Goal: Transaction & Acquisition: Purchase product/service

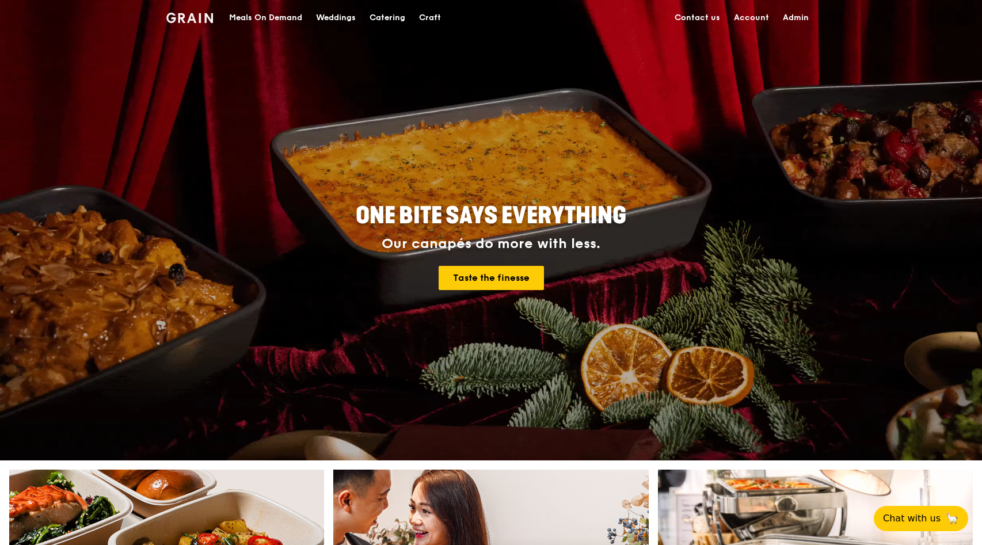
click at [374, 19] on div "Catering" at bounding box center [387, 18] width 36 height 35
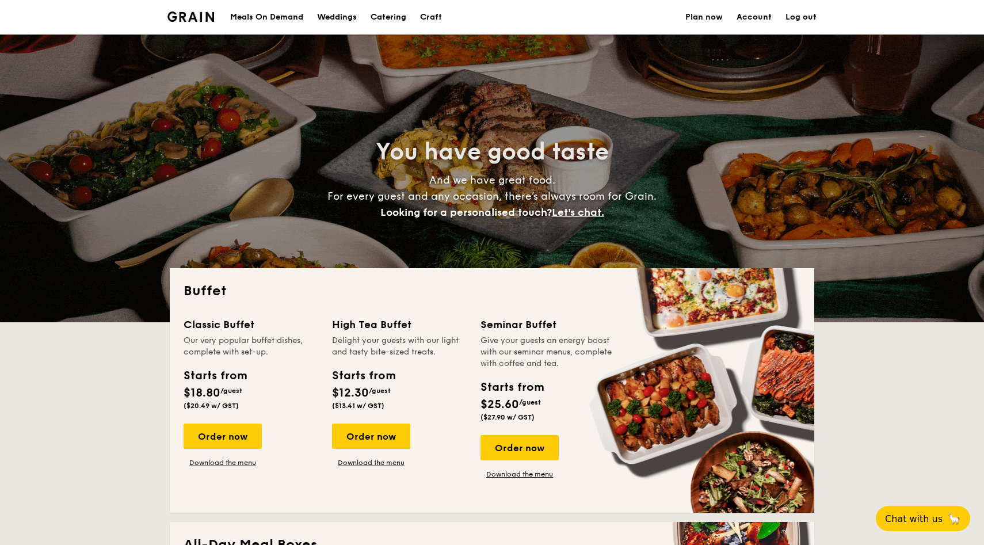
select select
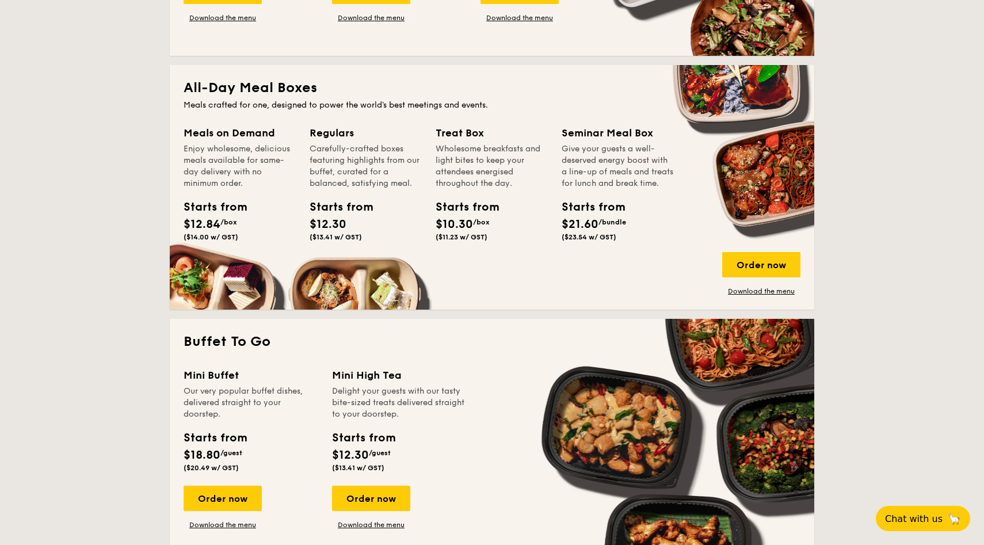
scroll to position [486, 0]
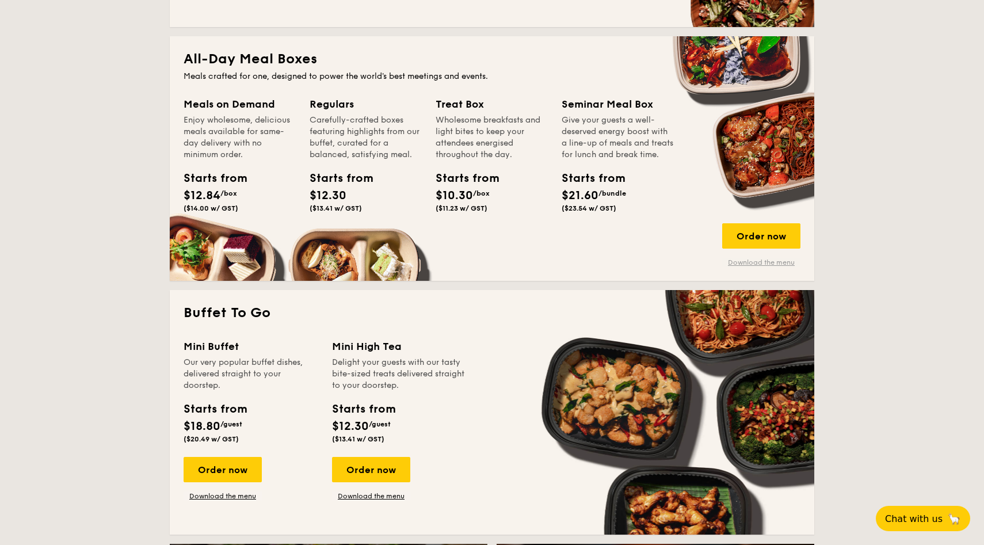
click at [761, 261] on link "Download the menu" at bounding box center [761, 262] width 78 height 9
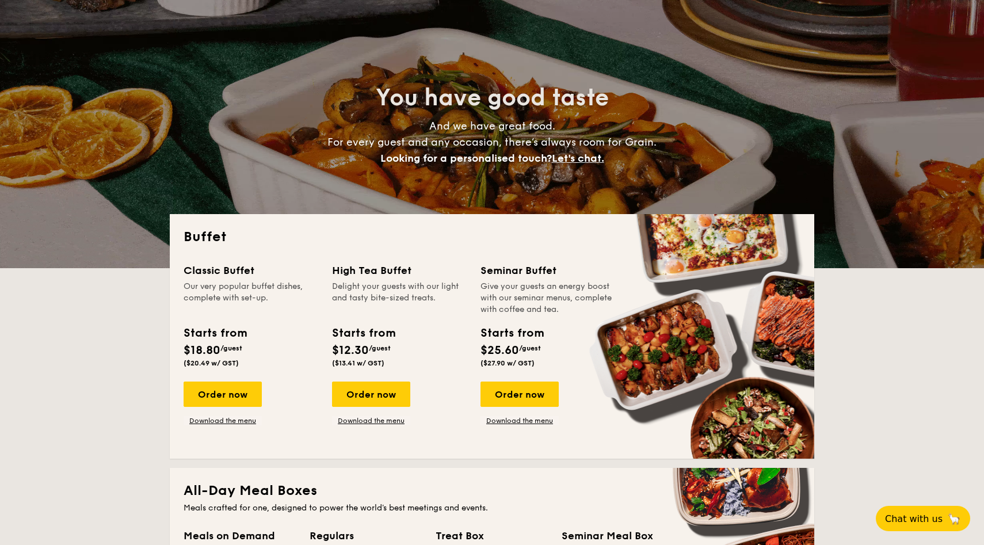
scroll to position [54, 0]
click at [594, 331] on div "Starts from $25.60 /guest ($27.90 w/ GST)" at bounding box center [548, 348] width 144 height 47
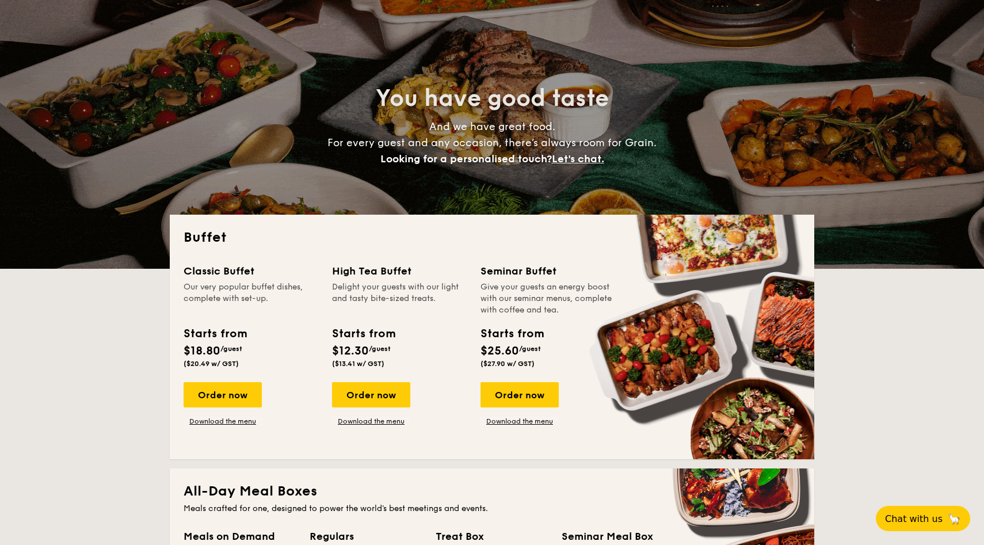
click at [573, 309] on div "Give your guests an energy boost with our seminar menus, complete with coffee a…" at bounding box center [548, 298] width 135 height 35
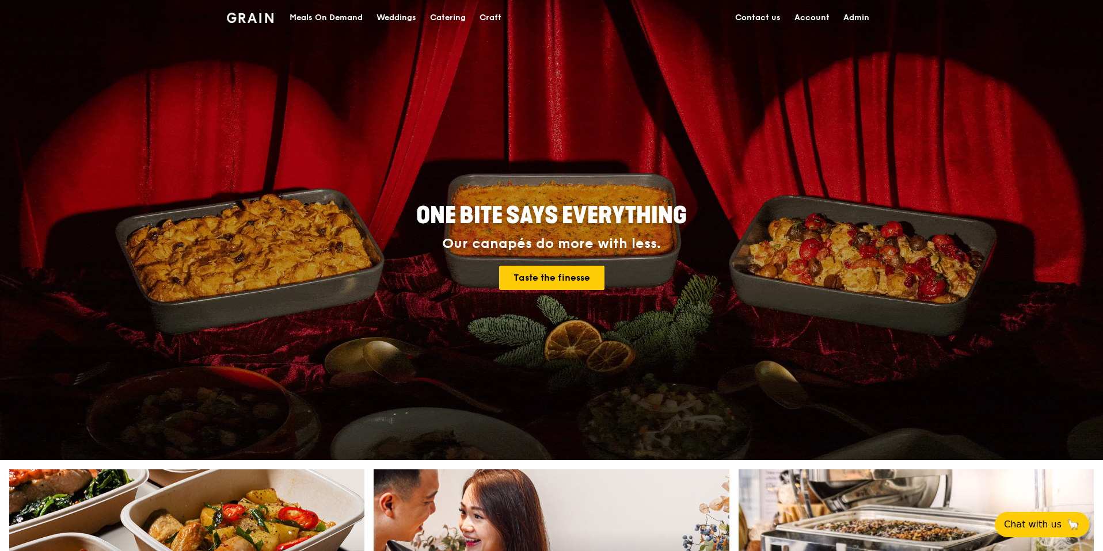
click at [307, 17] on div "Meals On Demand" at bounding box center [325, 18] width 73 height 35
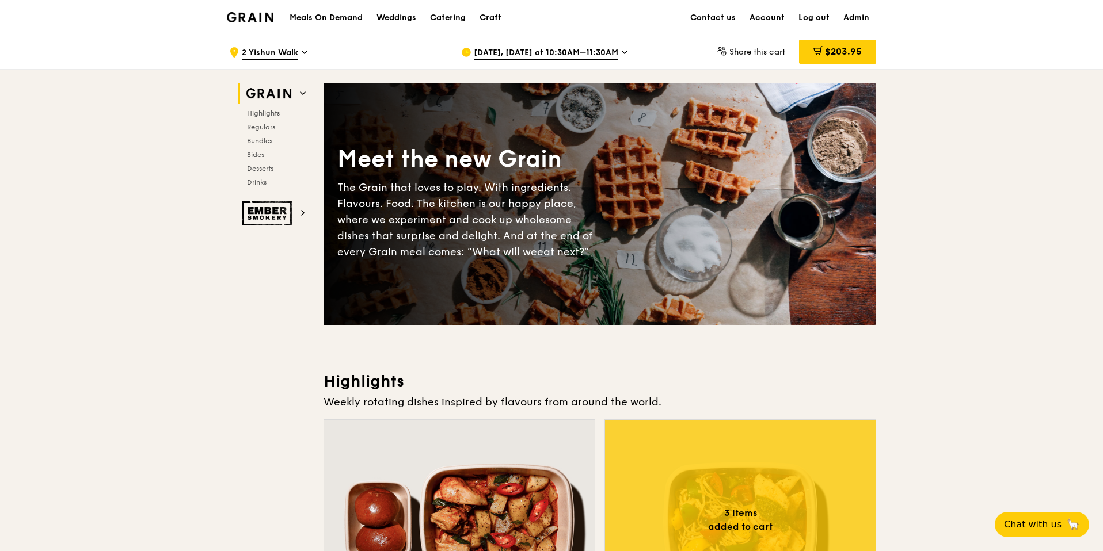
click at [567, 50] on span "Sep 10, Tomorrow at 10:30AM–11:30AM" at bounding box center [546, 53] width 144 height 13
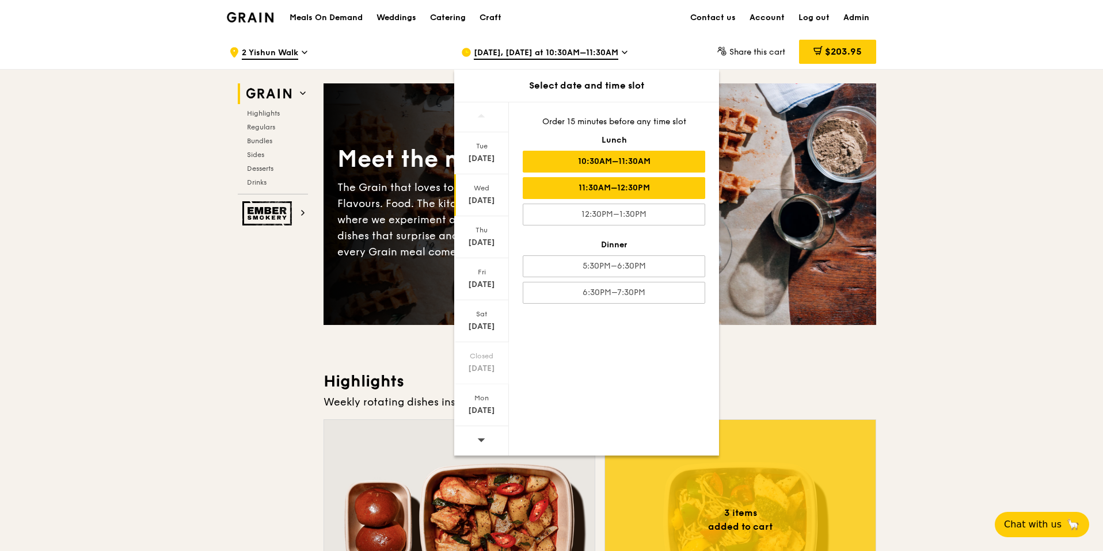
click at [556, 182] on div "11:30AM–12:30PM" at bounding box center [614, 188] width 182 height 22
click at [614, 155] on div "10:30AM–11:30AM" at bounding box center [614, 162] width 182 height 22
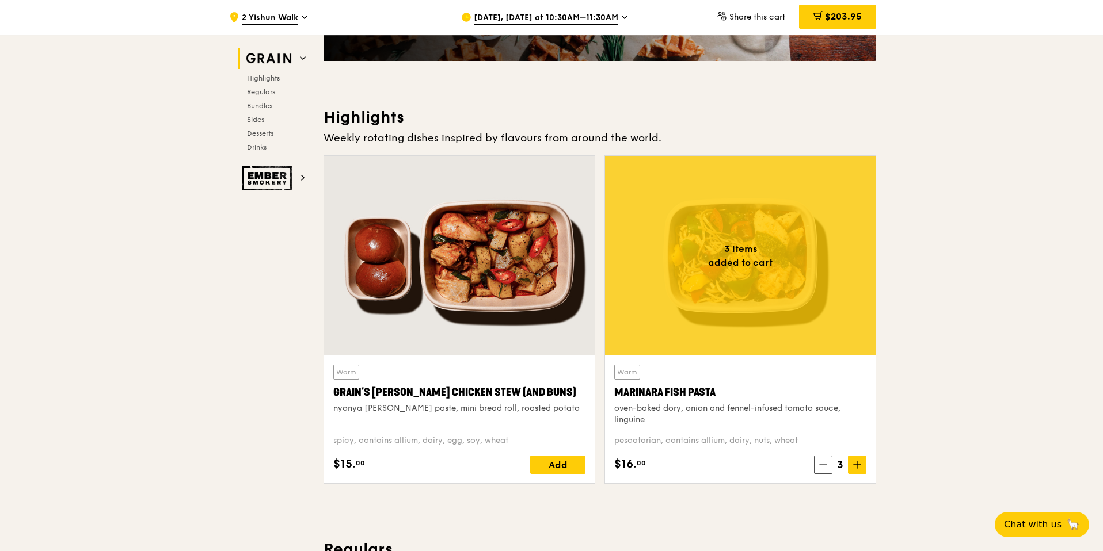
scroll to position [275, 0]
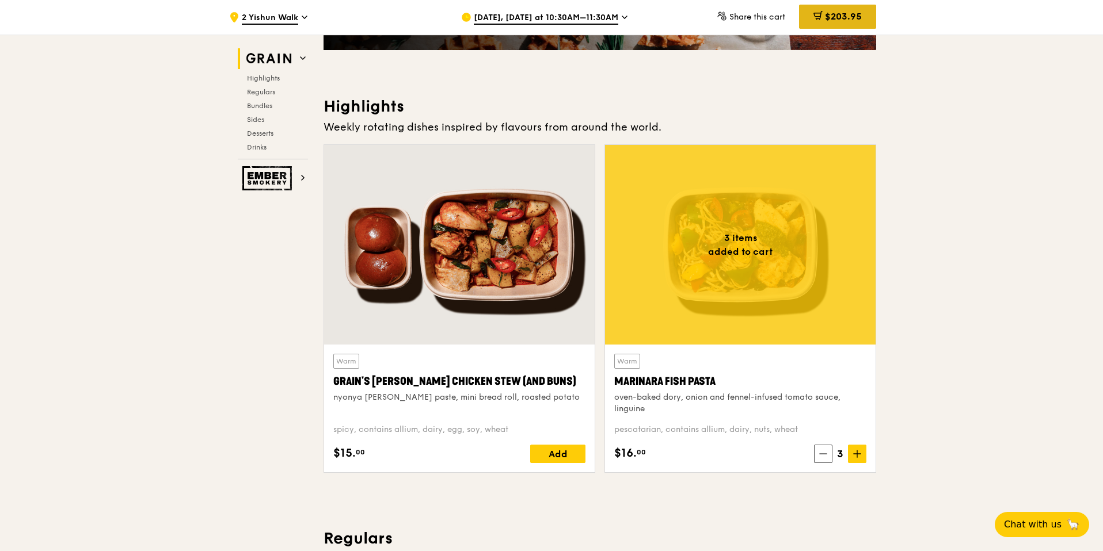
click at [828, 7] on div "$203.95" at bounding box center [837, 17] width 77 height 24
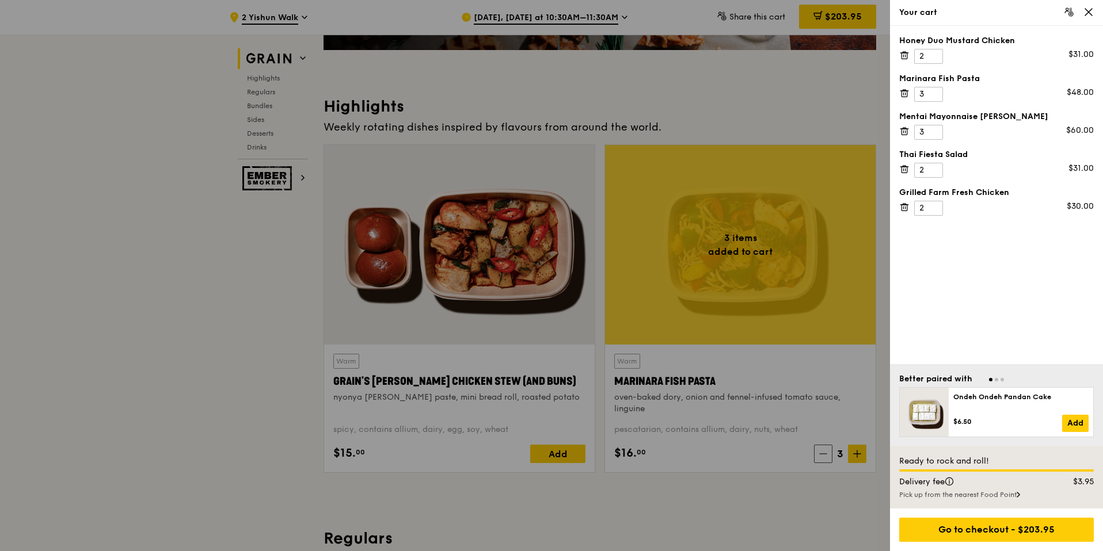
click at [1091, 10] on icon at bounding box center [1088, 12] width 10 height 10
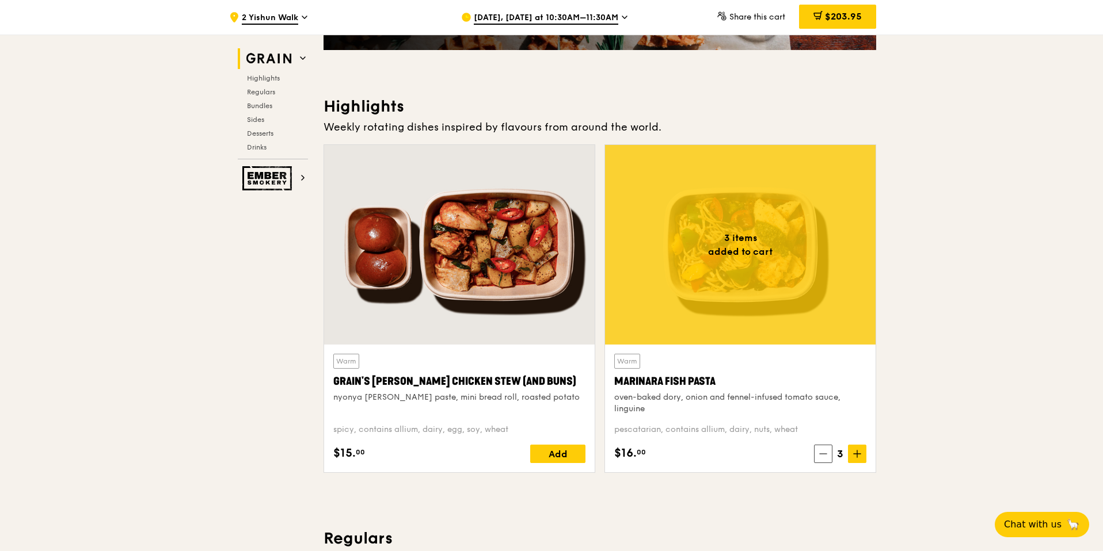
click at [843, 14] on span "$203.95" at bounding box center [843, 16] width 37 height 11
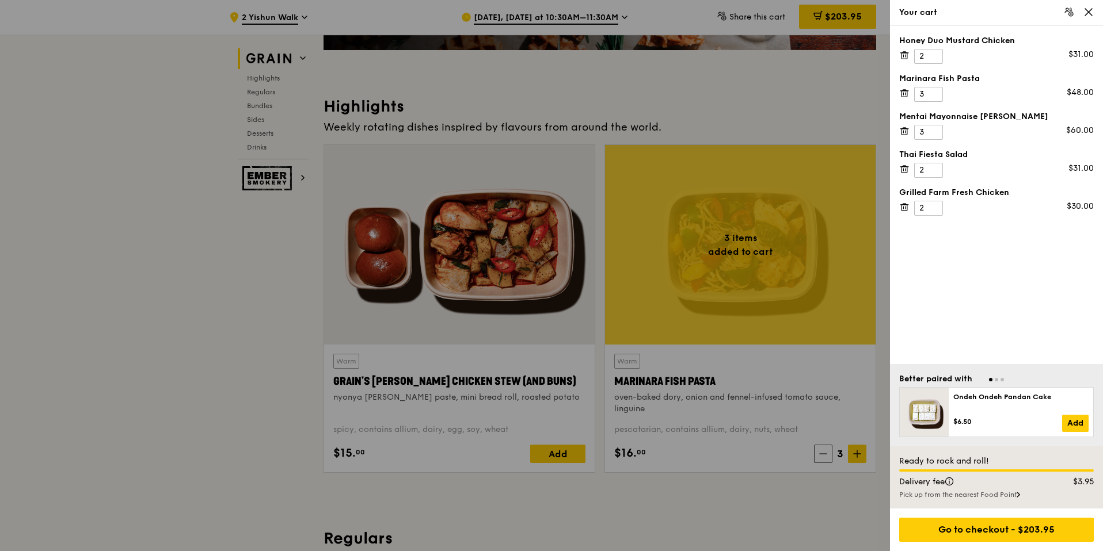
click at [904, 54] on icon at bounding box center [904, 55] width 10 height 10
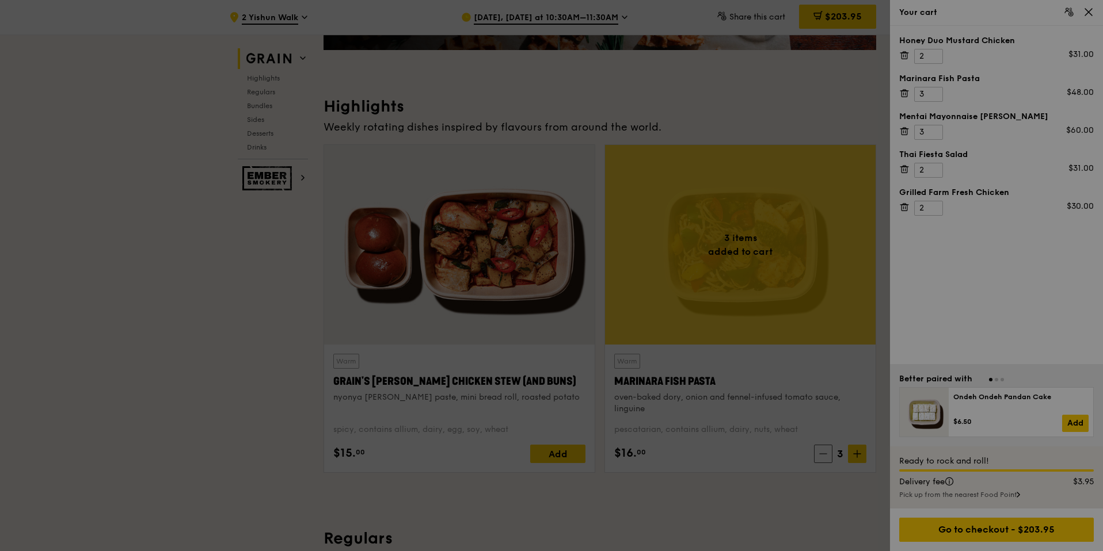
click at [904, 54] on div at bounding box center [551, 275] width 1103 height 551
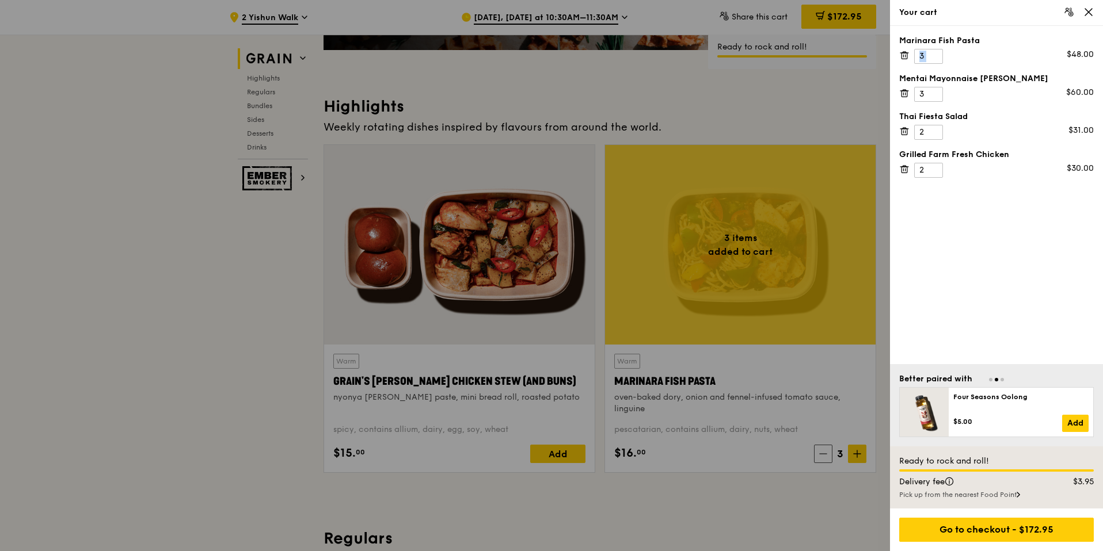
click at [904, 54] on icon at bounding box center [904, 55] width 10 height 10
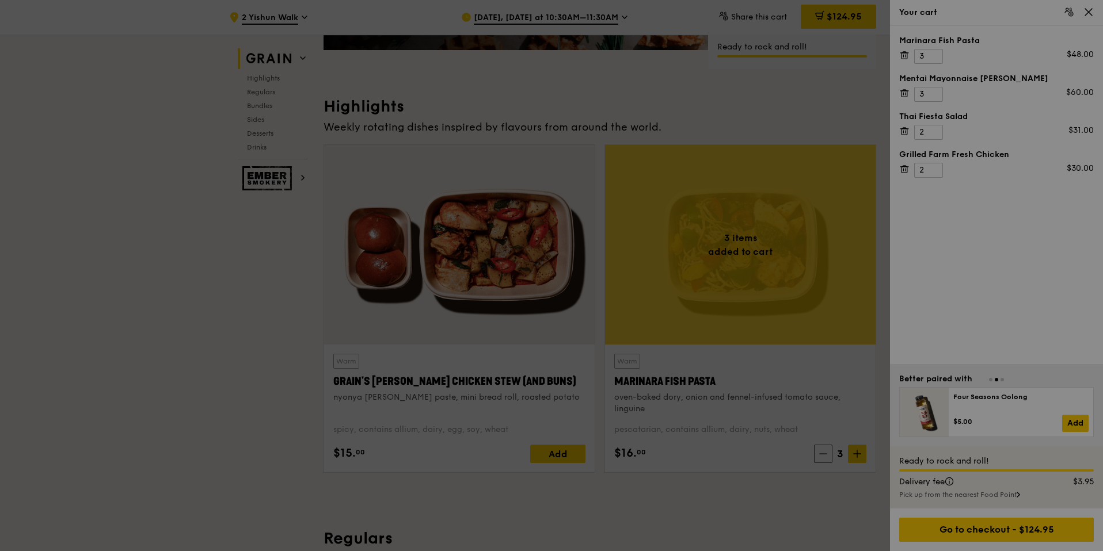
click at [904, 54] on div at bounding box center [551, 275] width 1103 height 551
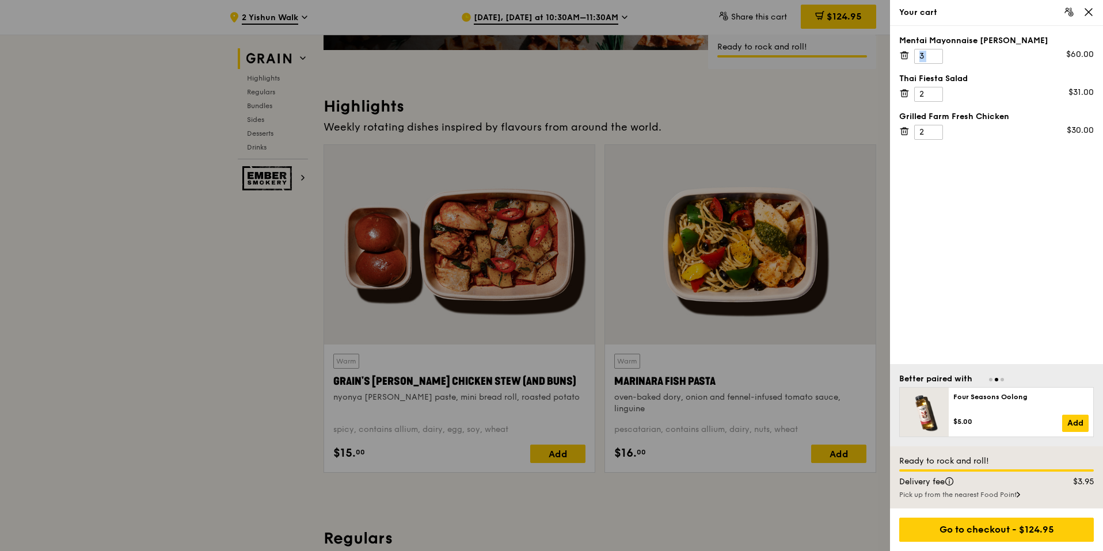
click at [904, 54] on icon at bounding box center [904, 55] width 10 height 10
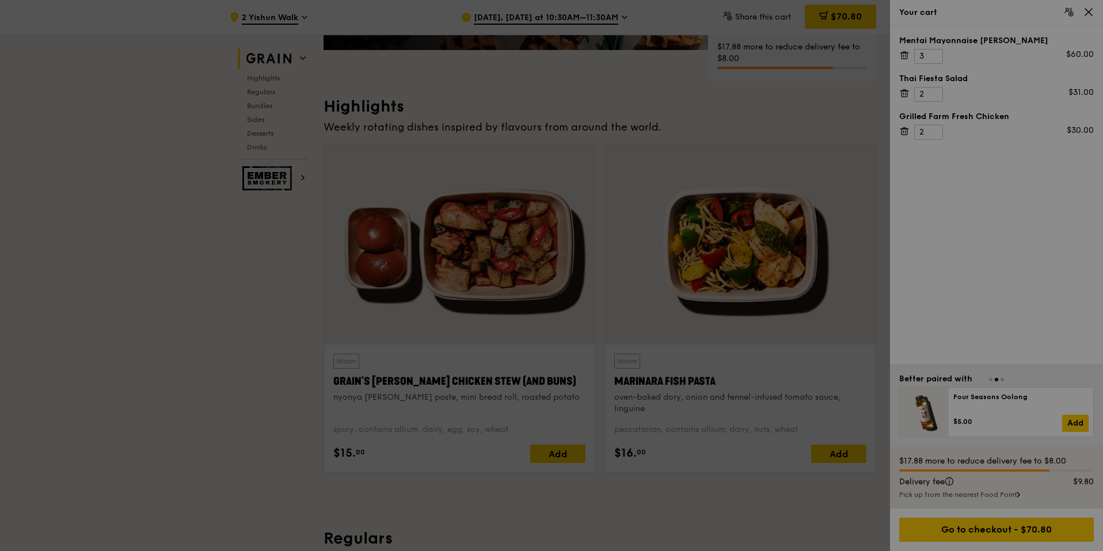
click at [904, 54] on div at bounding box center [551, 275] width 1103 height 551
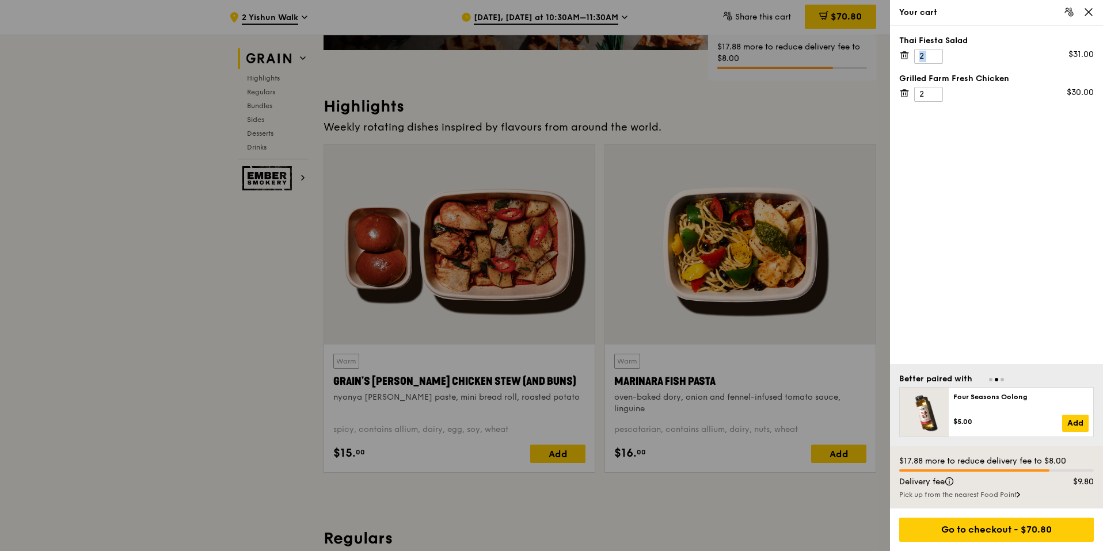
click at [904, 54] on icon at bounding box center [904, 55] width 10 height 10
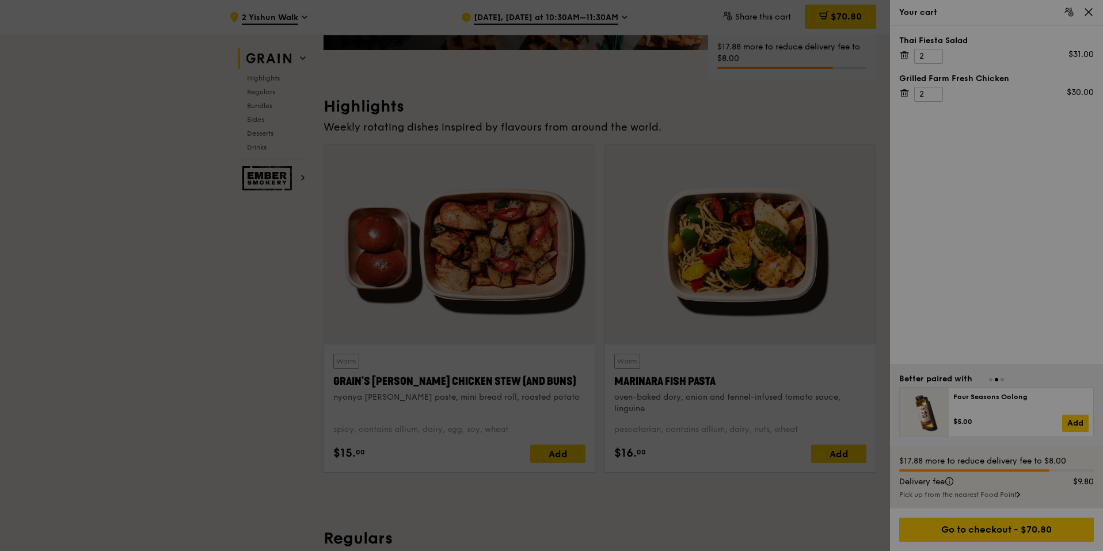
click at [904, 54] on div at bounding box center [551, 275] width 1103 height 551
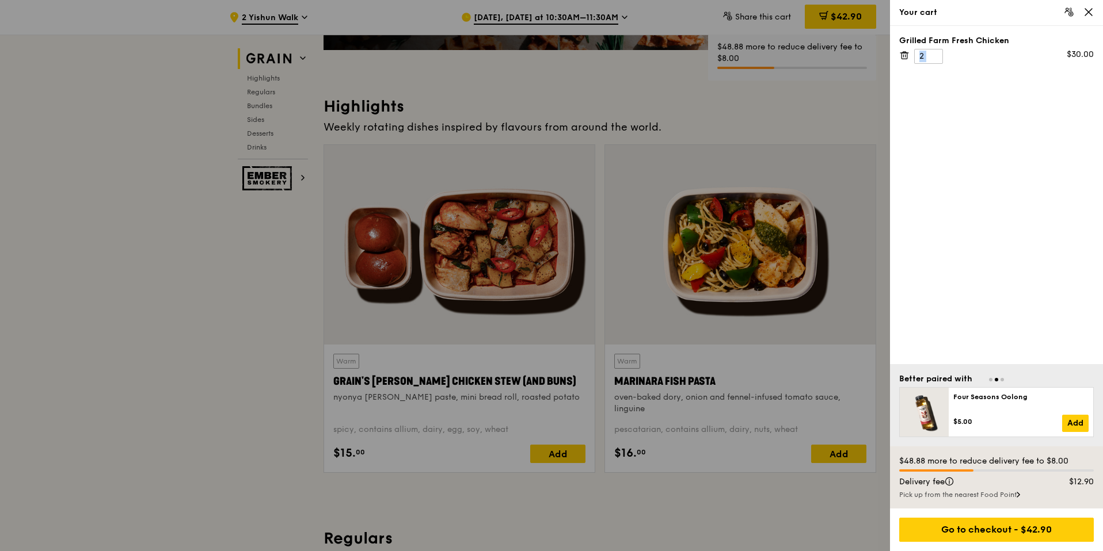
click at [904, 54] on icon at bounding box center [904, 55] width 10 height 10
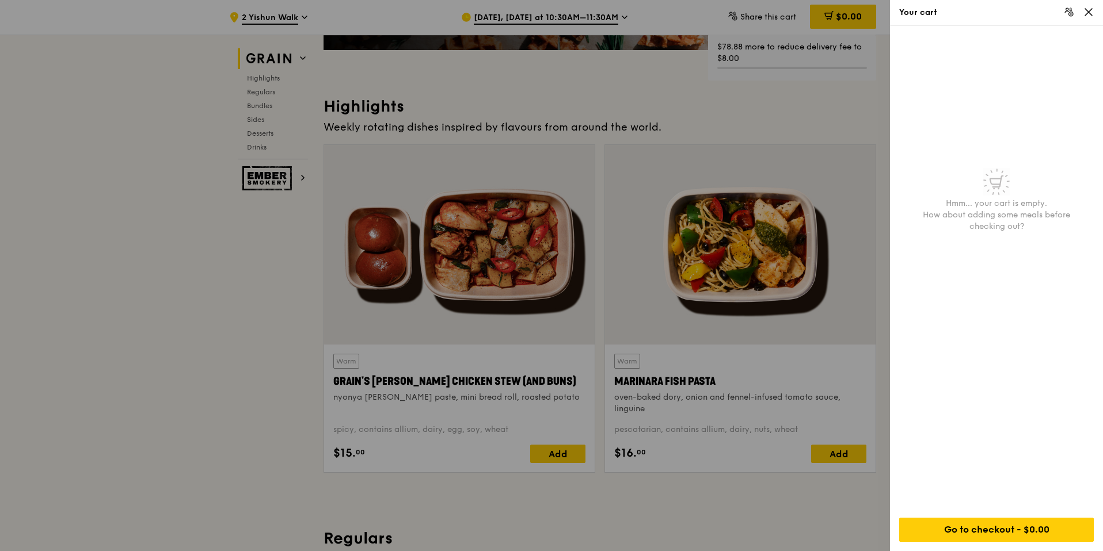
click at [1091, 12] on icon at bounding box center [1088, 12] width 10 height 10
